Goal: Information Seeking & Learning: Check status

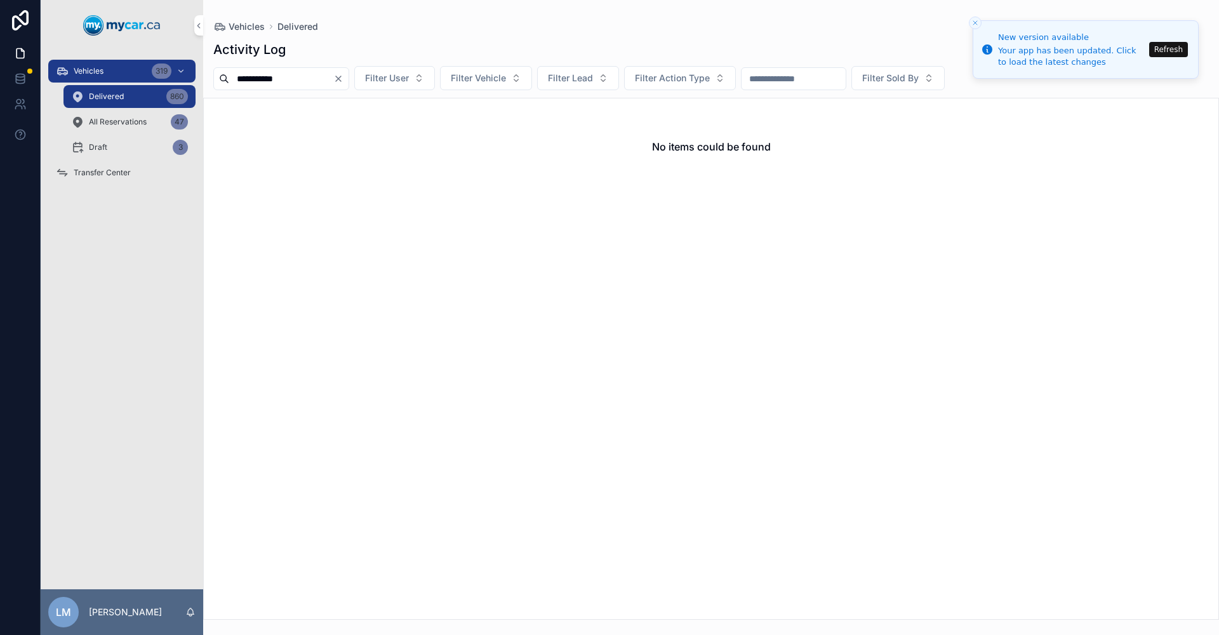
click at [343, 77] on icon "Clear" at bounding box center [338, 79] width 10 height 10
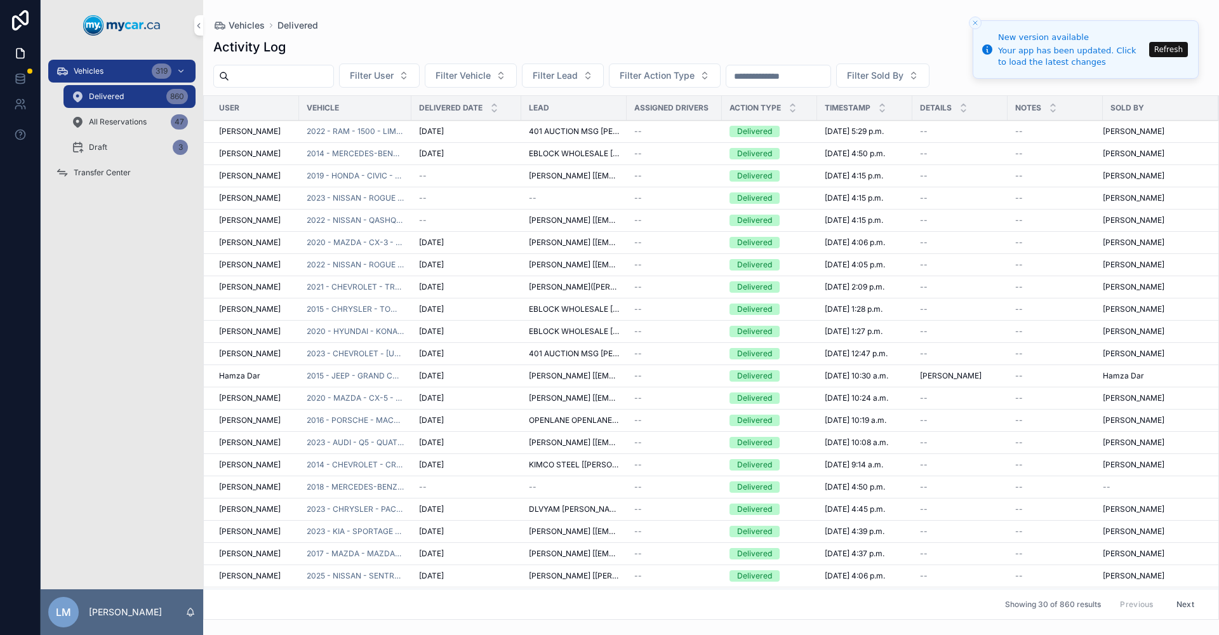
click at [102, 171] on span "Transfer Center" at bounding box center [102, 173] width 57 height 10
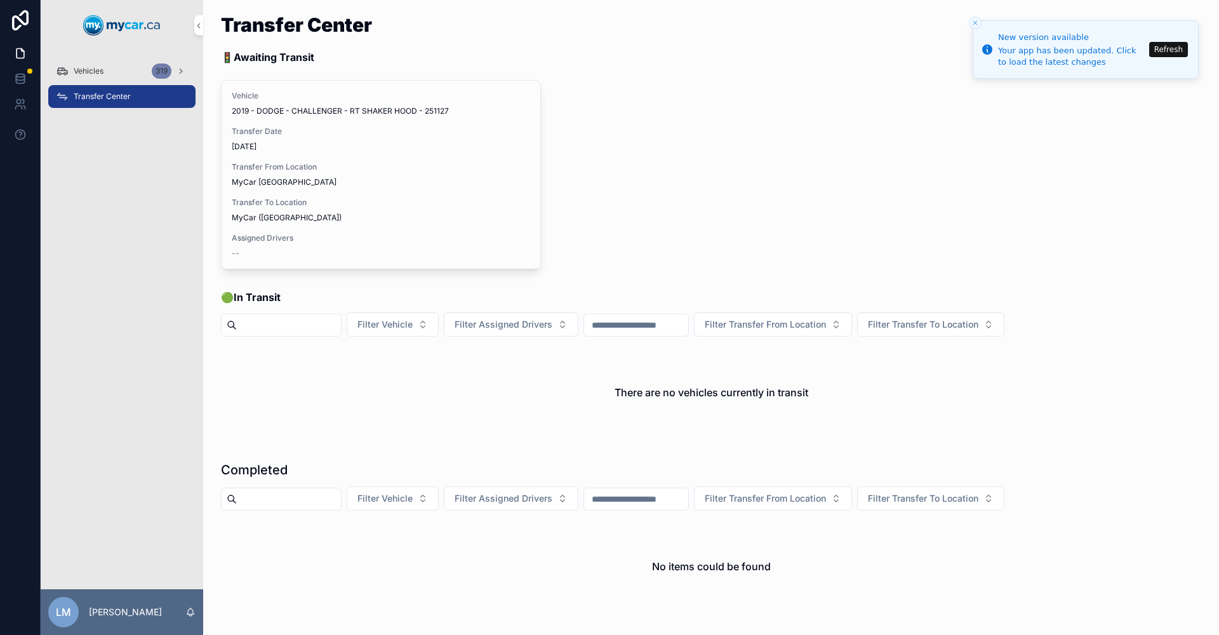
click at [90, 71] on span "Vehicles" at bounding box center [89, 71] width 30 height 10
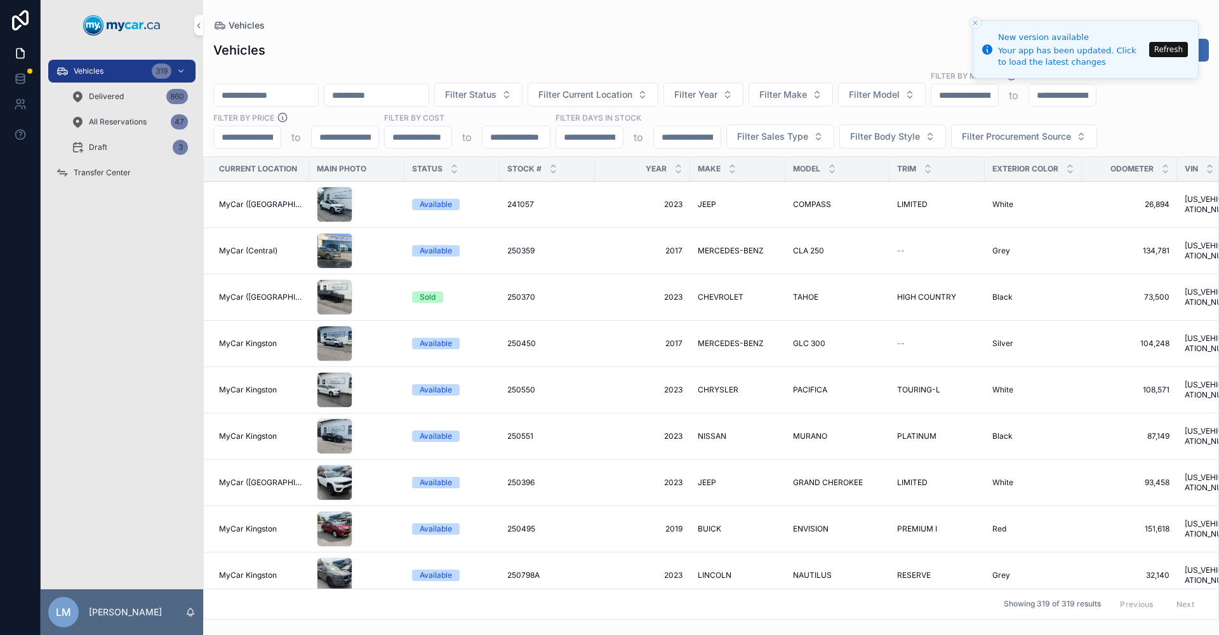
click at [318, 98] on input "scrollable content" at bounding box center [266, 95] width 104 height 18
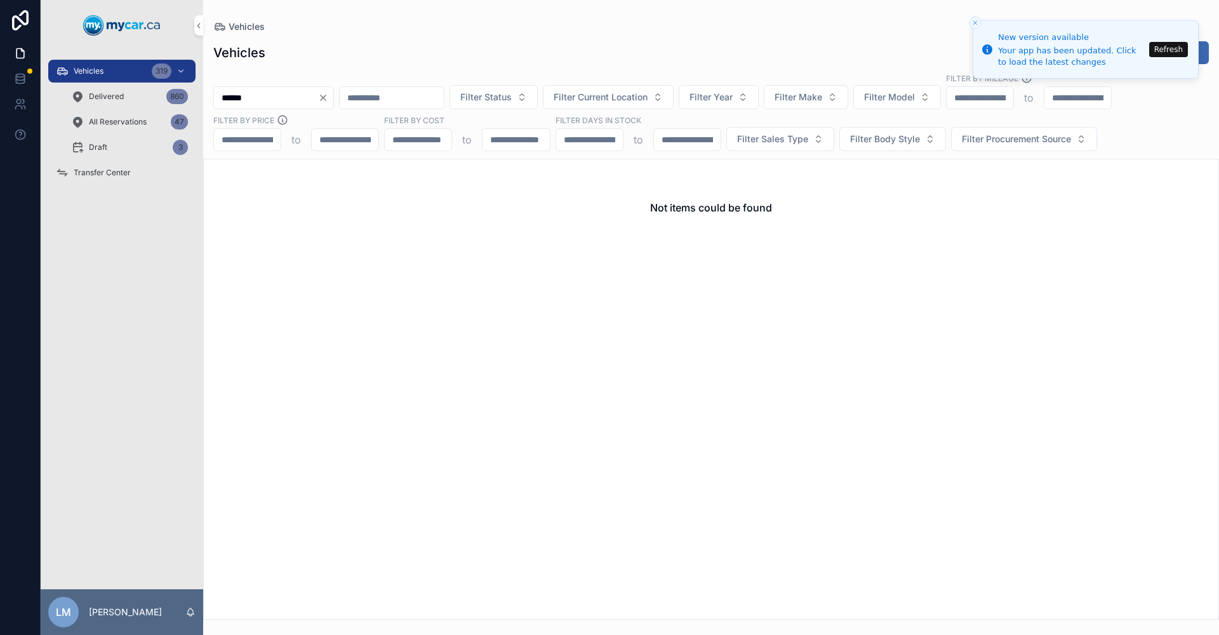
type input "******"
click at [99, 98] on span "Delivered" at bounding box center [106, 96] width 35 height 10
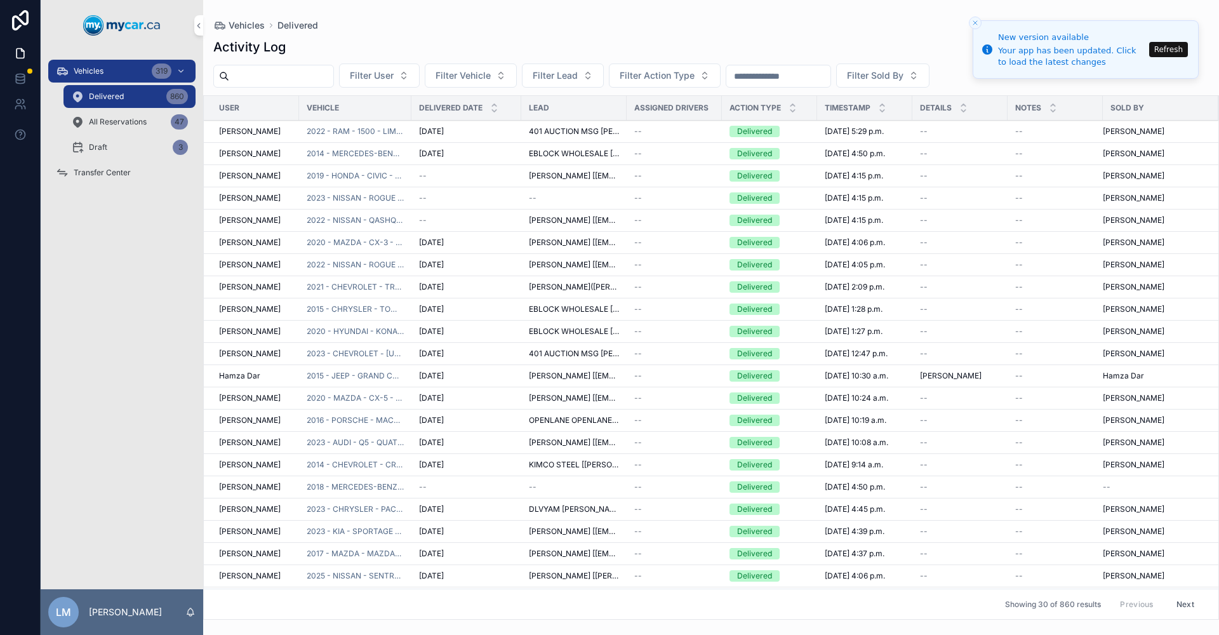
click at [830, 72] on input "scrollable content" at bounding box center [778, 76] width 104 height 18
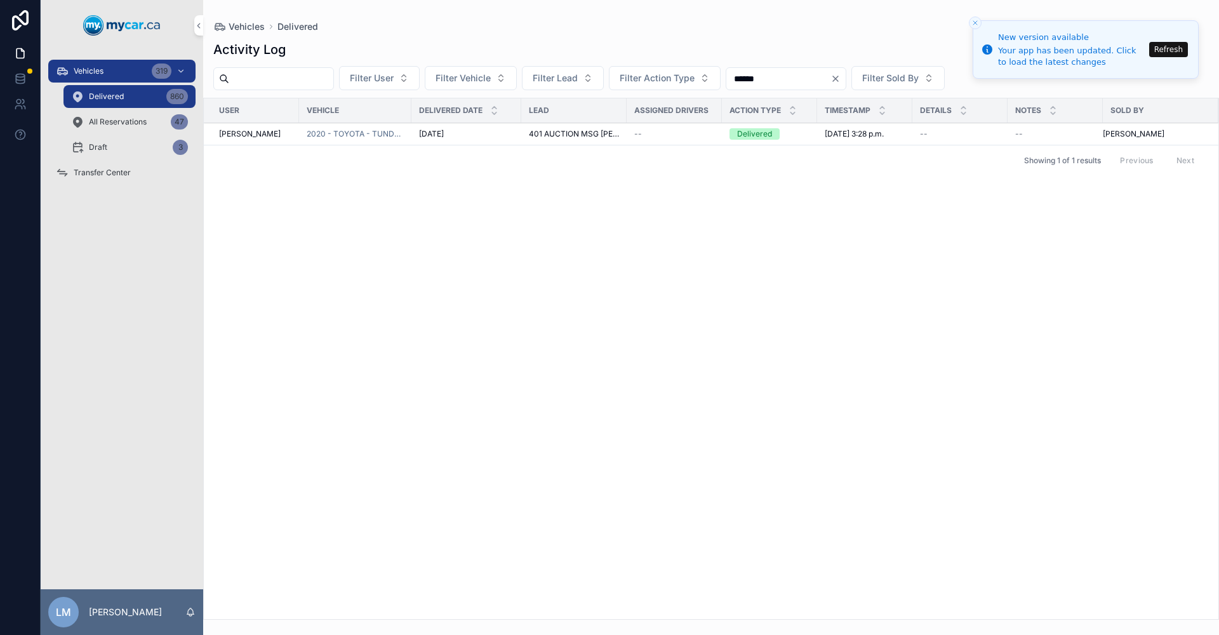
type input "******"
click at [385, 137] on span "2020 - TOYOTA - TUNDRA - SR5 GRADE - 250795" at bounding box center [355, 134] width 97 height 10
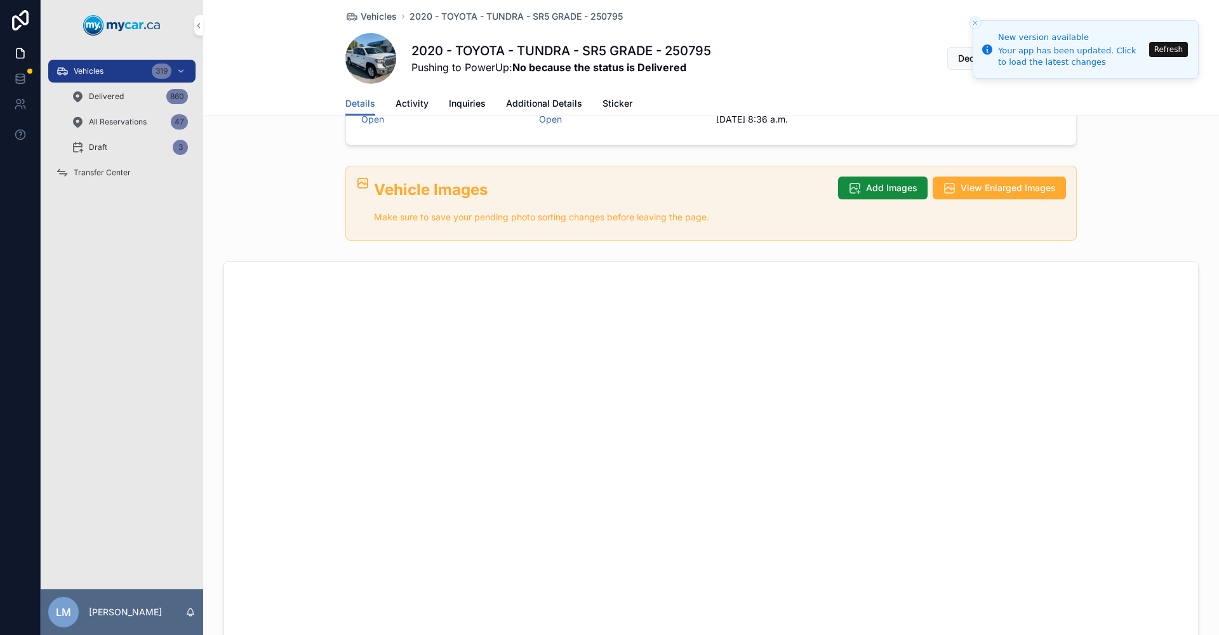
scroll to position [254, 0]
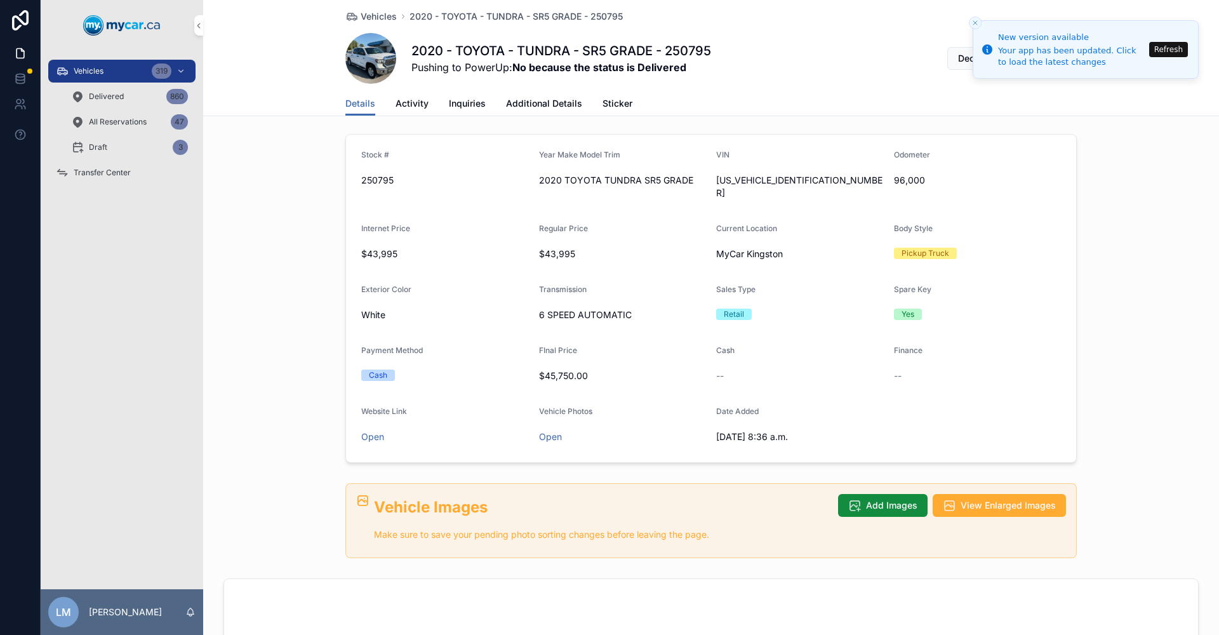
click at [397, 106] on span "Activity" at bounding box center [411, 103] width 33 height 13
